Goal: Information Seeking & Learning: Learn about a topic

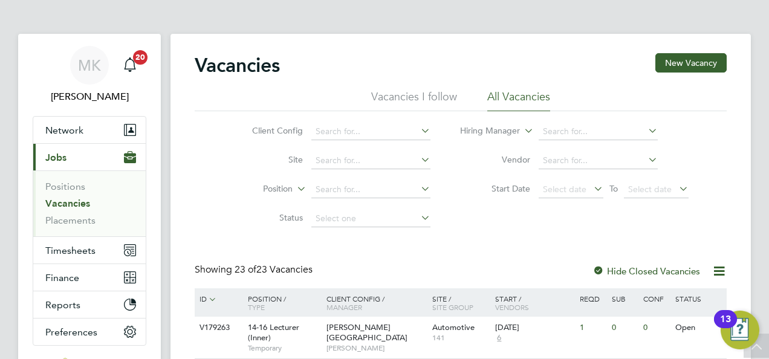
scroll to position [80, 0]
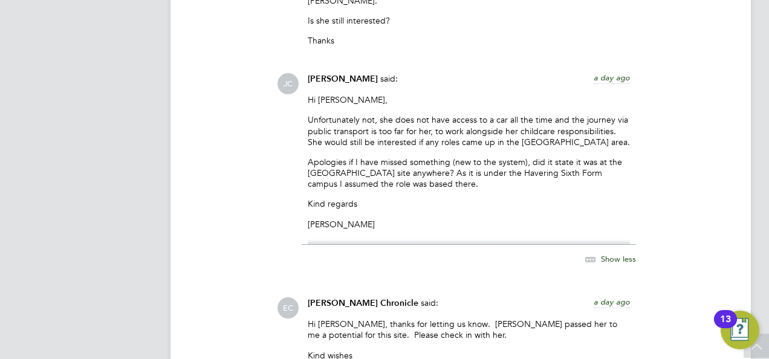
scroll to position [2208, 0]
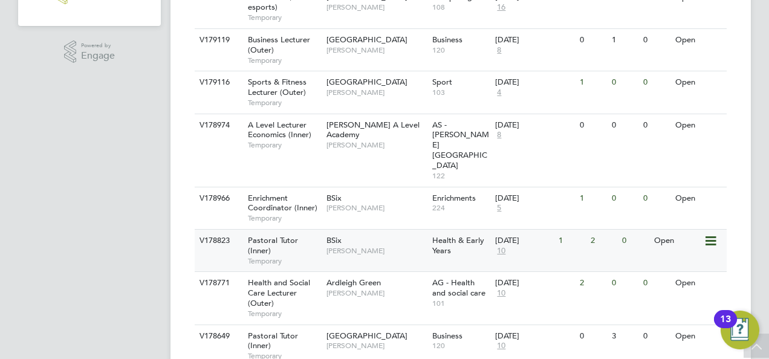
scroll to position [423, 0]
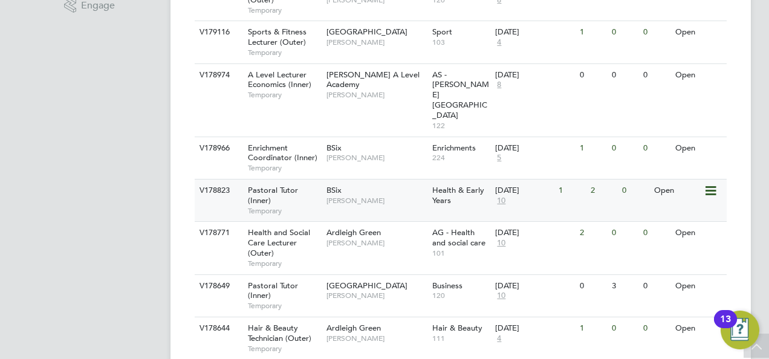
click at [306, 180] on div "Pastoral Tutor (Inner) Temporary" at bounding box center [281, 201] width 85 height 42
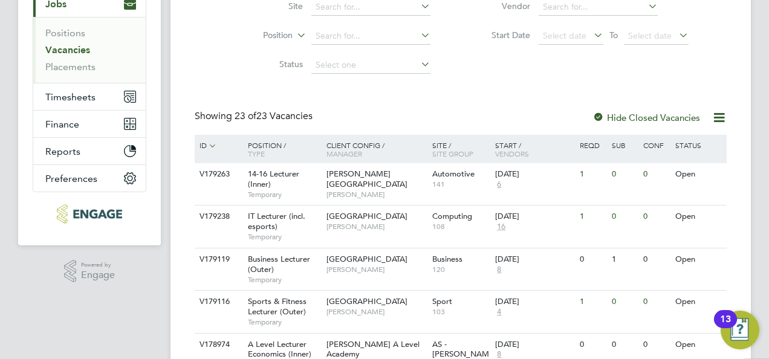
scroll to position [242, 0]
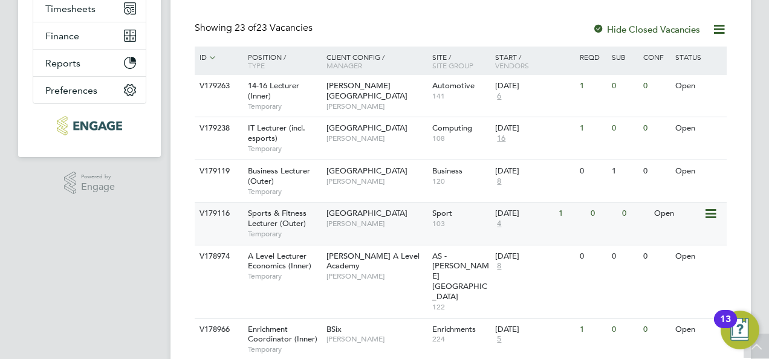
click at [293, 211] on span "Sports & Fitness Lecturer (Outer)" at bounding box center [277, 218] width 59 height 21
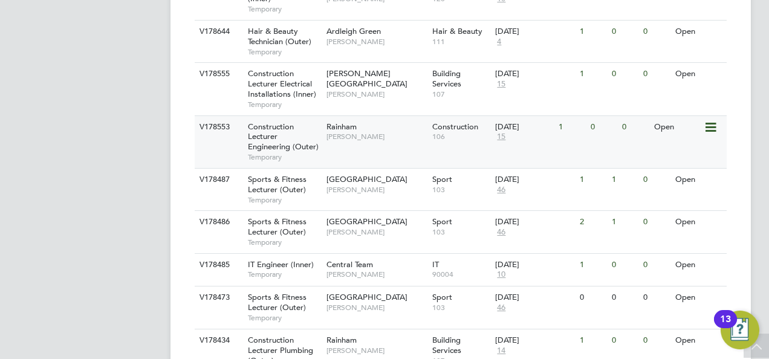
scroll to position [726, 0]
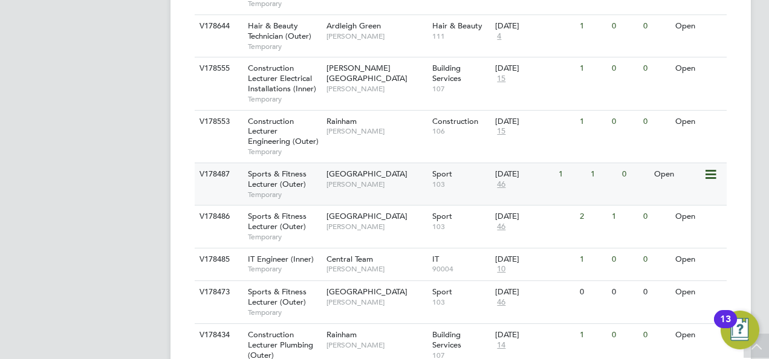
click at [303, 163] on div "Sports & Fitness Lecturer (Outer) Temporary" at bounding box center [281, 184] width 85 height 42
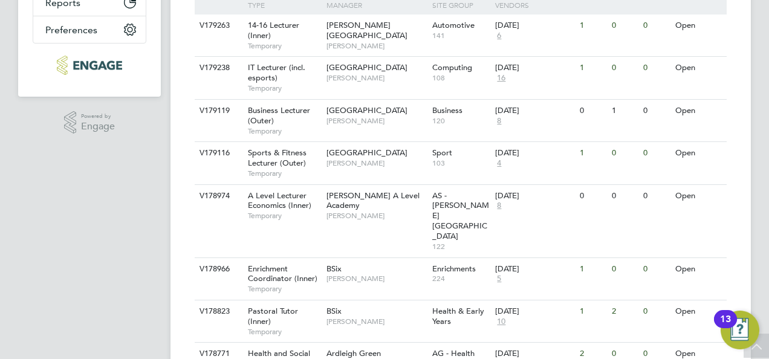
scroll to position [0, 0]
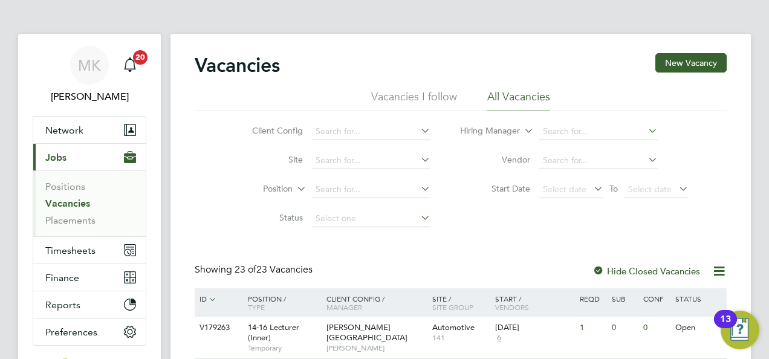
click at [69, 199] on link "Vacancies" at bounding box center [67, 203] width 45 height 11
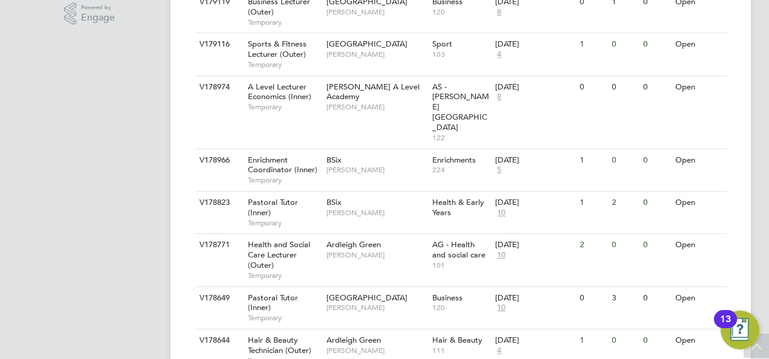
scroll to position [423, 0]
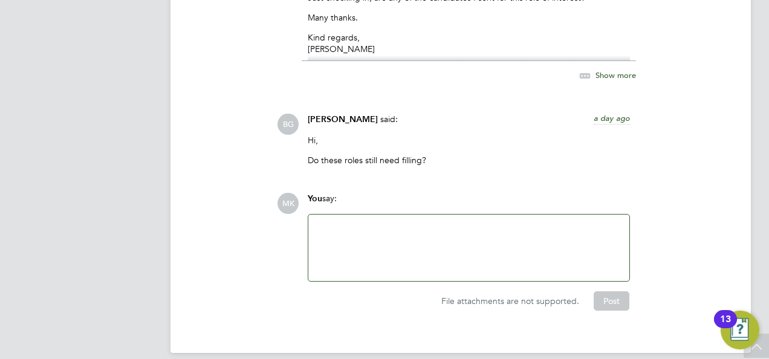
scroll to position [2952, 0]
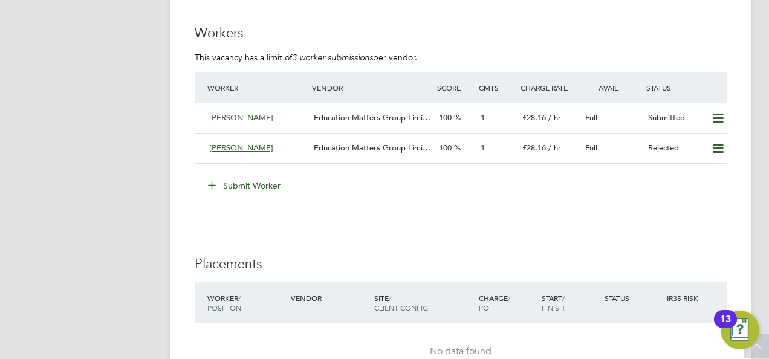
scroll to position [2419, 0]
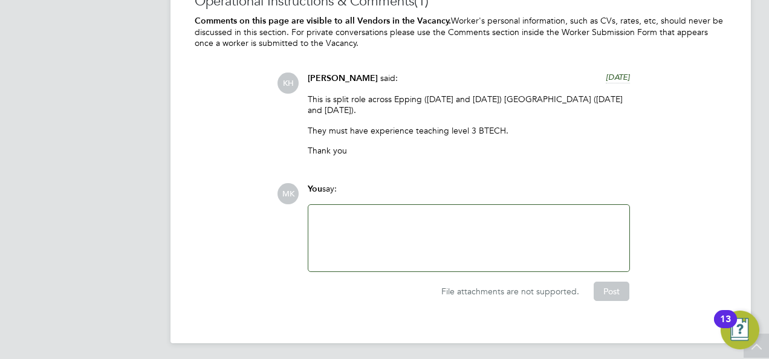
scroll to position [2590, 0]
